Goal: Communication & Community: Connect with others

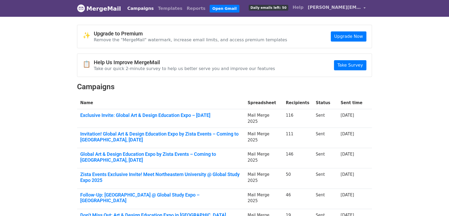
click at [347, 9] on span "[PERSON_NAME][EMAIL_ADDRESS][DOMAIN_NAME]" at bounding box center [334, 7] width 53 height 6
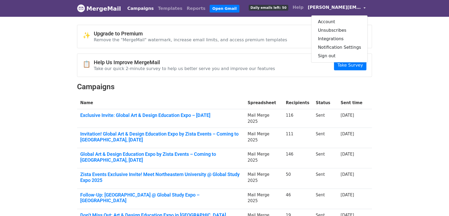
click at [82, 12] on img at bounding box center [81, 8] width 8 height 8
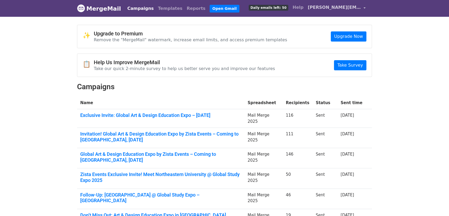
click at [334, 7] on span "[PERSON_NAME][EMAIL_ADDRESS][DOMAIN_NAME]" at bounding box center [334, 7] width 53 height 6
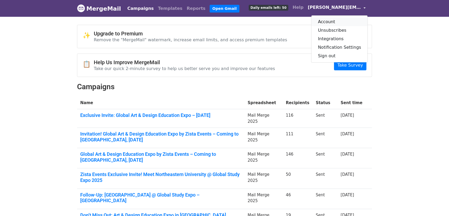
click at [342, 21] on link "Account" at bounding box center [339, 22] width 56 height 9
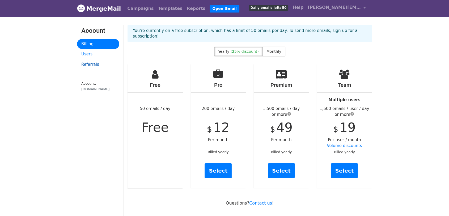
click at [93, 65] on link "Referrals" at bounding box center [98, 64] width 42 height 10
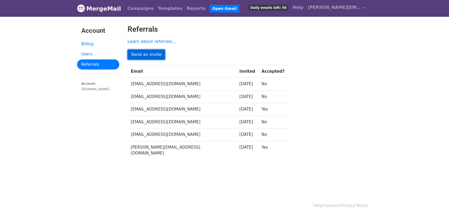
click at [154, 56] on link "Send an invite" at bounding box center [146, 54] width 37 height 10
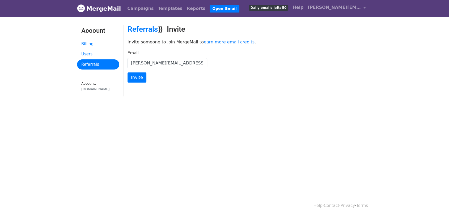
click at [150, 61] on input "[PERSON_NAME][EMAIL_ADDRESS][DOMAIN_NAME]" at bounding box center [168, 63] width 80 height 10
type input "[PERSON_NAME][EMAIL_ADDRESS][DOMAIN_NAME]"
click at [133, 77] on input "Invite" at bounding box center [137, 77] width 19 height 10
